Goal: Task Accomplishment & Management: Manage account settings

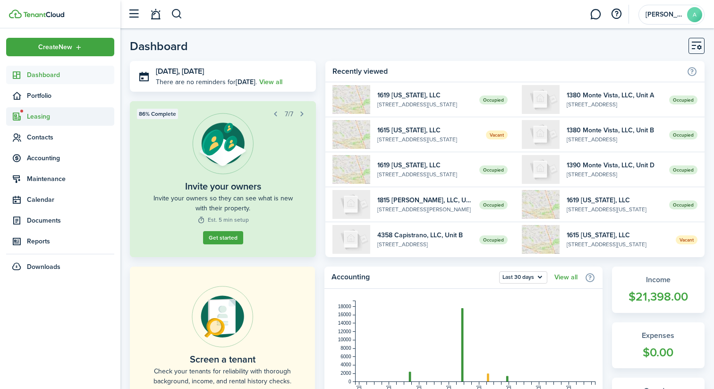
click at [52, 118] on span "Leasing" at bounding box center [70, 116] width 87 height 10
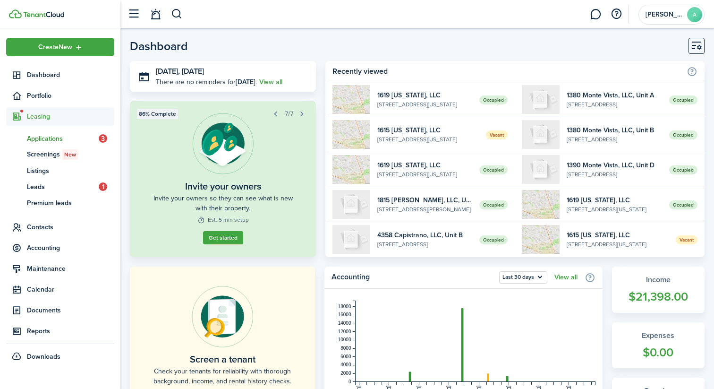
click at [48, 144] on link "ap Applications 3" at bounding box center [60, 138] width 108 height 16
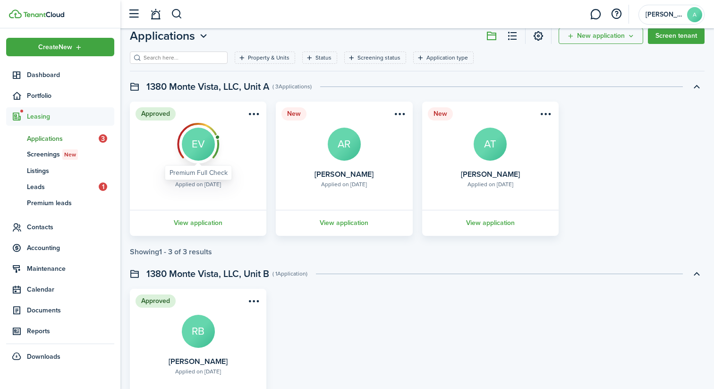
scroll to position [29, 0]
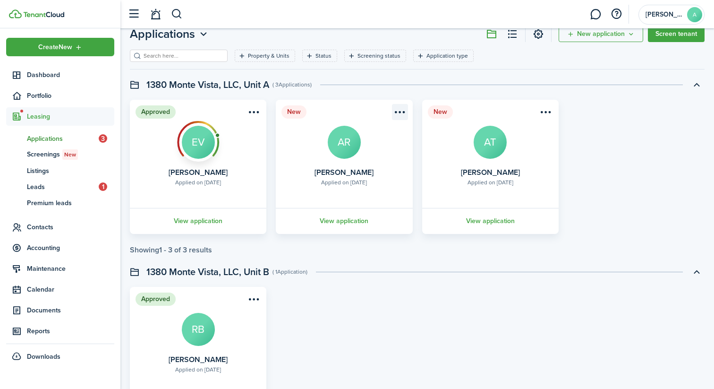
click at [400, 116] on menu-btn-icon "Open menu" at bounding box center [400, 112] width 16 height 16
click at [540, 111] on menu-btn-icon "Open menu" at bounding box center [546, 112] width 16 height 16
click at [587, 126] on div "Approved Applied on [DATE] [PERSON_NAME] EV View application New Applied on [DA…" at bounding box center [417, 167] width 584 height 134
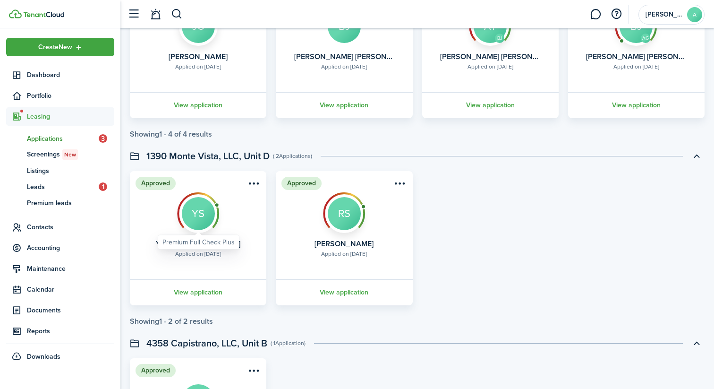
scroll to position [876, 0]
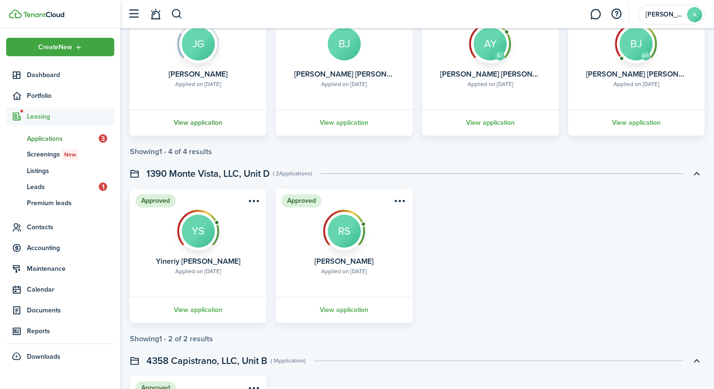
click at [209, 127] on link "View application" at bounding box center [197, 123] width 139 height 26
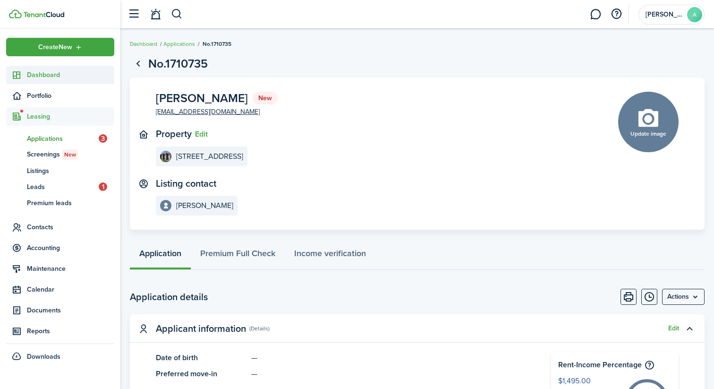
click at [65, 80] on link "Dashboard" at bounding box center [60, 75] width 108 height 18
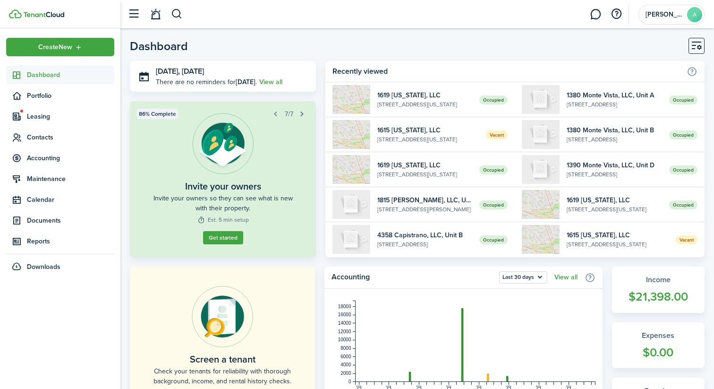
click at [300, 116] on button "button" at bounding box center [302, 113] width 13 height 13
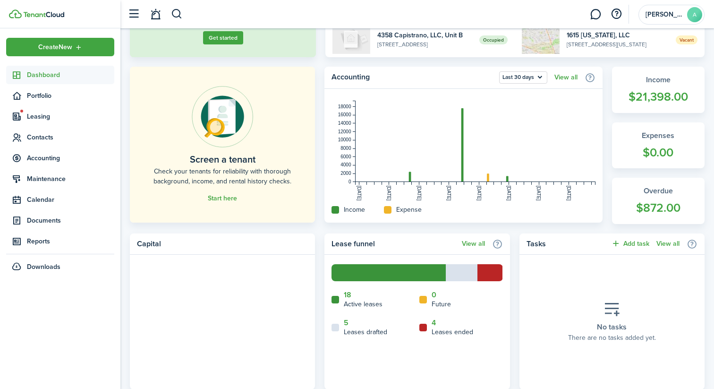
scroll to position [175, 0]
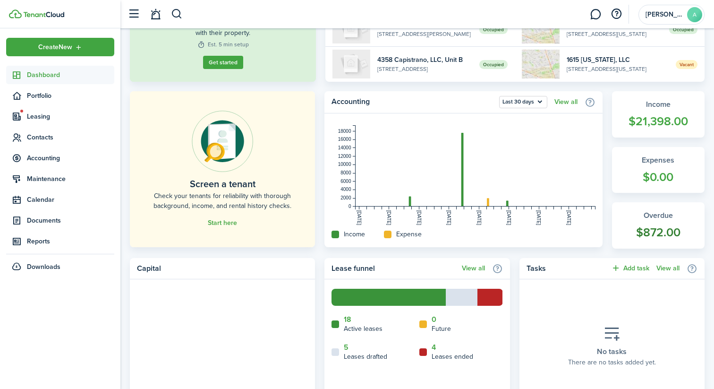
click at [660, 230] on widget-stats-count "$872.00" at bounding box center [658, 232] width 74 height 18
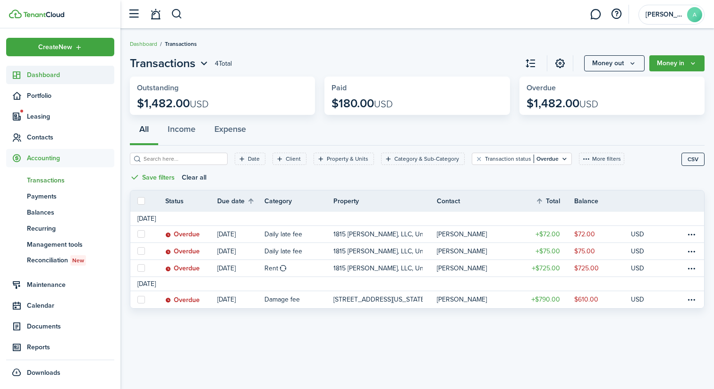
click at [52, 82] on link "Dashboard" at bounding box center [60, 75] width 108 height 18
